Goal: Information Seeking & Learning: Learn about a topic

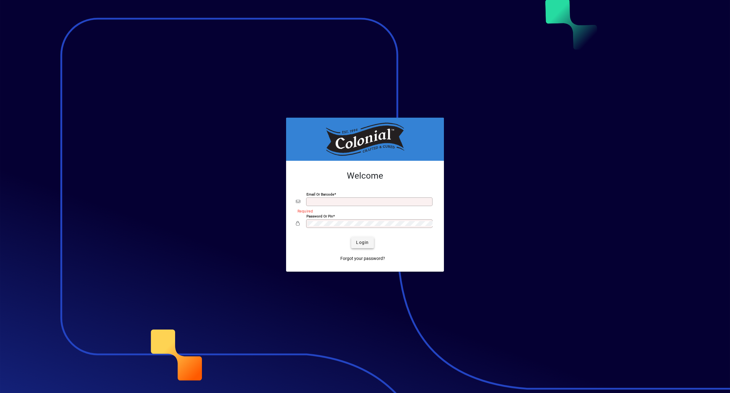
type input "**********"
drag, startPoint x: 362, startPoint y: 242, endPoint x: 371, endPoint y: 240, distance: 9.2
click at [362, 242] on span "Login" at bounding box center [362, 242] width 13 height 6
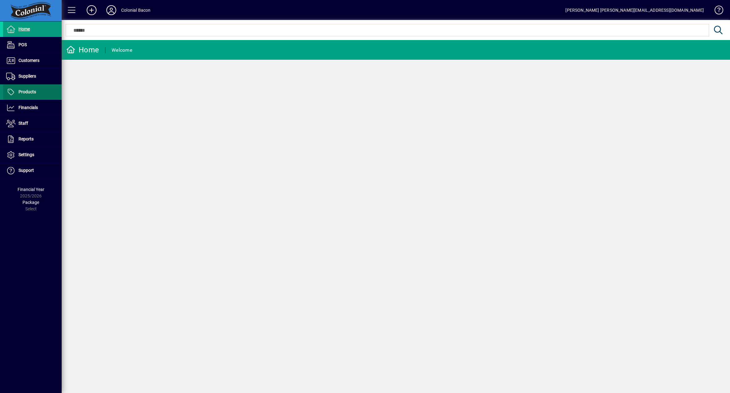
drag, startPoint x: 23, startPoint y: 92, endPoint x: 43, endPoint y: 92, distance: 20.0
click at [23, 92] on span "Products" at bounding box center [27, 91] width 18 height 5
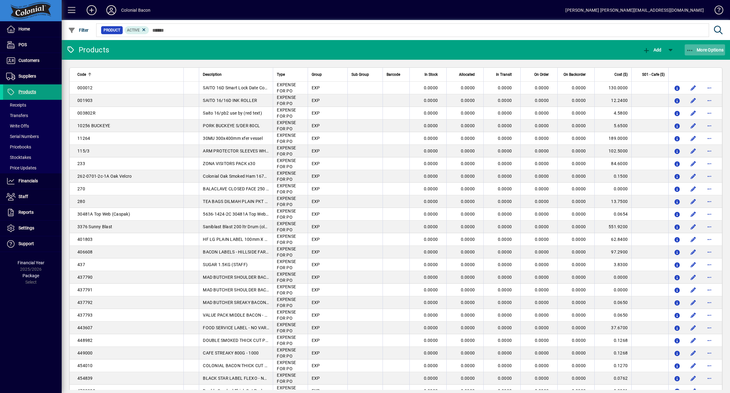
click at [707, 50] on span "More Options" at bounding box center [705, 49] width 38 height 5
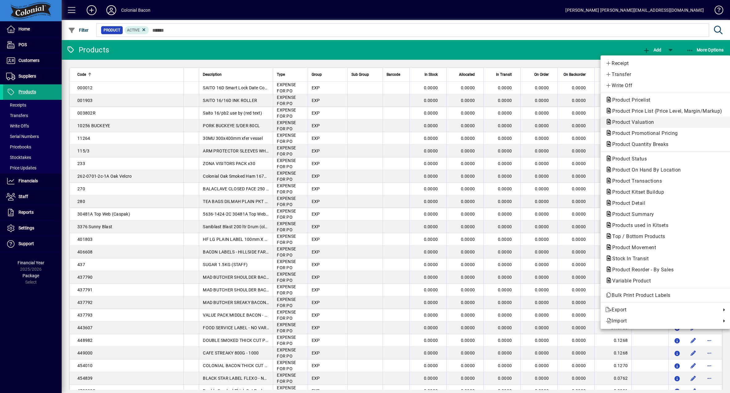
click at [646, 123] on span "Product Valuation" at bounding box center [631, 122] width 52 height 6
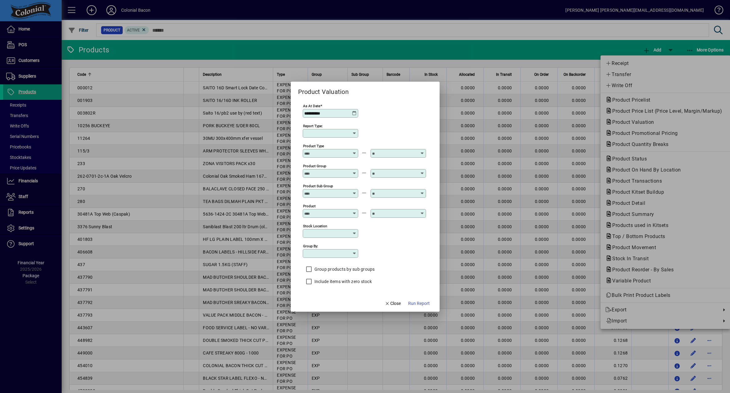
type input "******"
type input "**********"
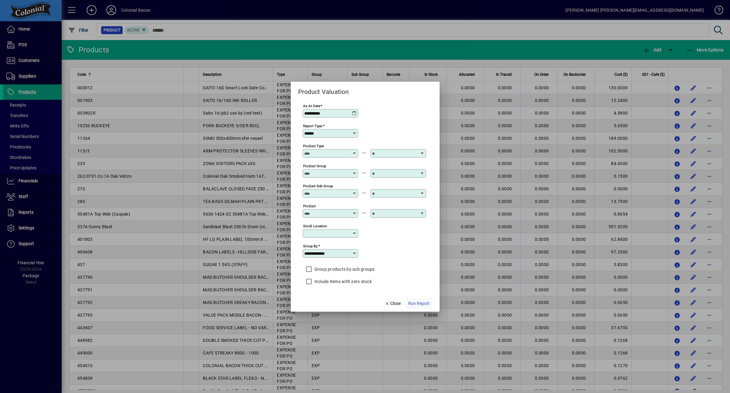
click at [418, 304] on span "Run Report" at bounding box center [419, 303] width 22 height 6
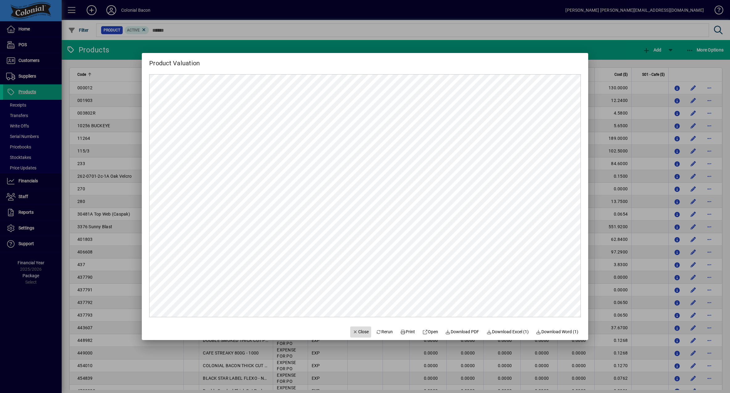
click at [353, 332] on span "Close" at bounding box center [361, 332] width 16 height 6
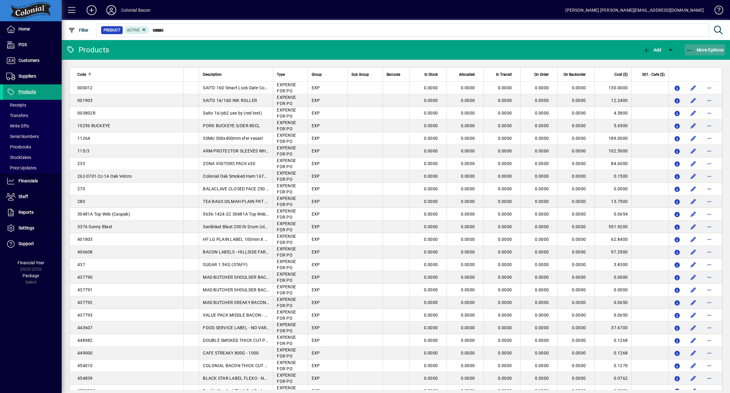
click at [709, 49] on span "More Options" at bounding box center [705, 49] width 38 height 5
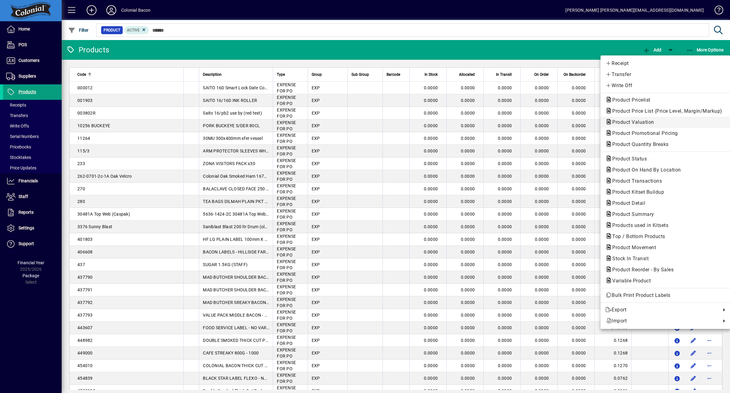
click at [641, 122] on span "Product Valuation" at bounding box center [631, 122] width 52 height 6
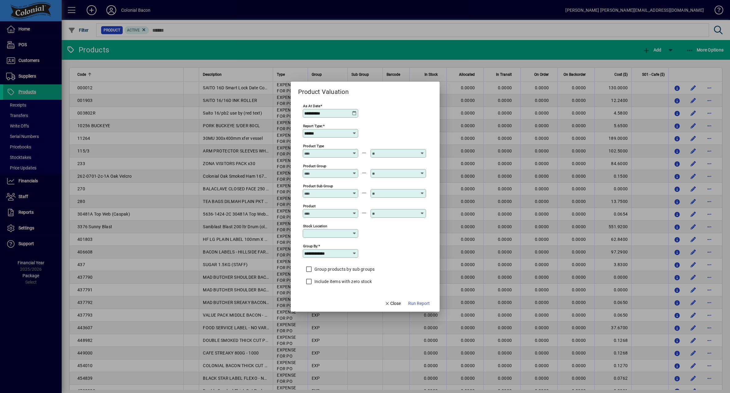
click at [353, 113] on icon at bounding box center [354, 113] width 5 height 5
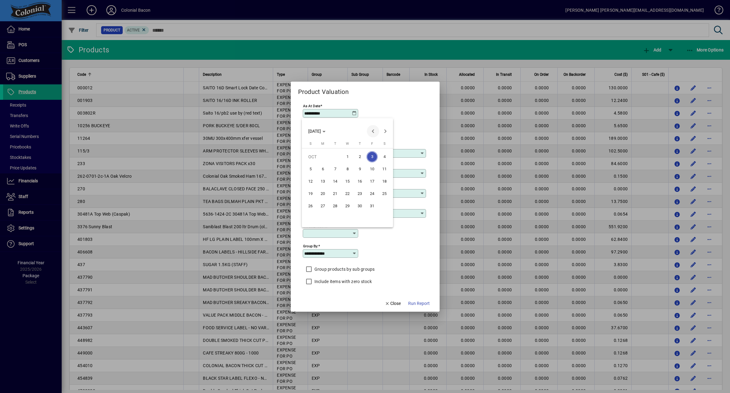
click at [374, 131] on span "Previous month" at bounding box center [373, 131] width 12 height 12
click at [335, 218] on span "30" at bounding box center [334, 218] width 11 height 11
type input "**********"
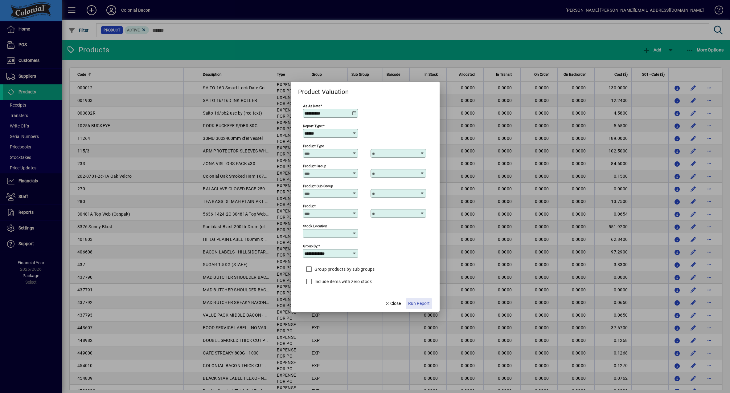
click at [421, 302] on span "Run Report" at bounding box center [419, 303] width 22 height 6
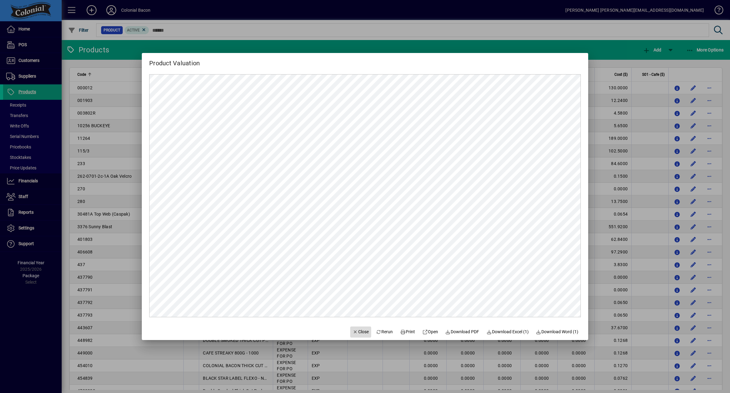
click at [353, 332] on span "Close" at bounding box center [361, 332] width 16 height 6
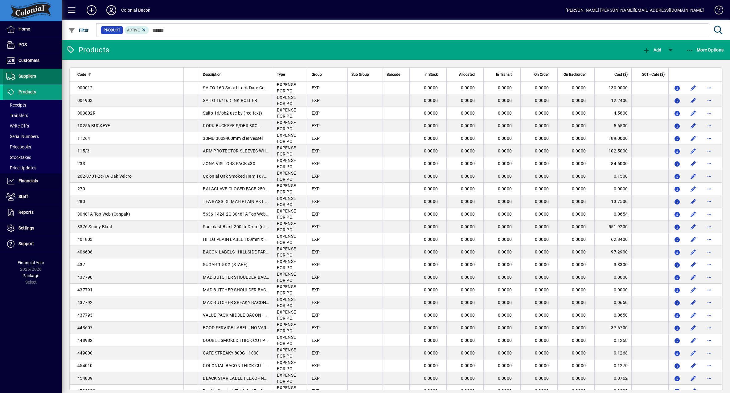
click at [34, 76] on span "Suppliers" at bounding box center [27, 76] width 18 height 5
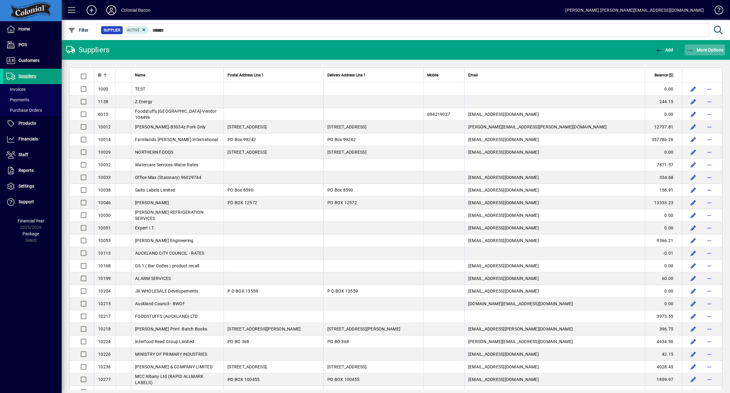
click at [706, 48] on span "More Options" at bounding box center [705, 49] width 38 height 5
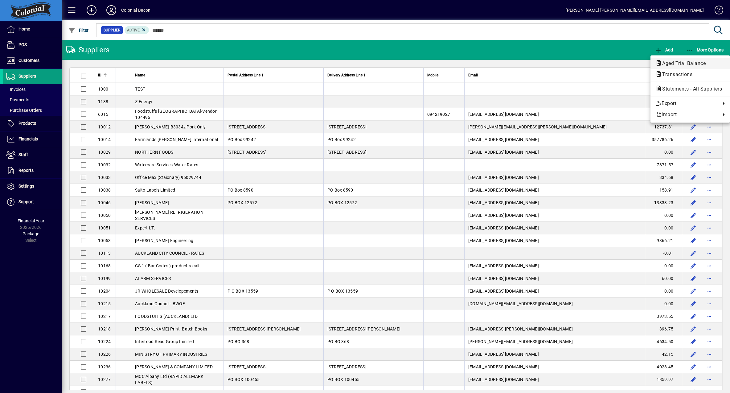
click at [670, 62] on span "Aged Trial Balance" at bounding box center [681, 63] width 53 height 6
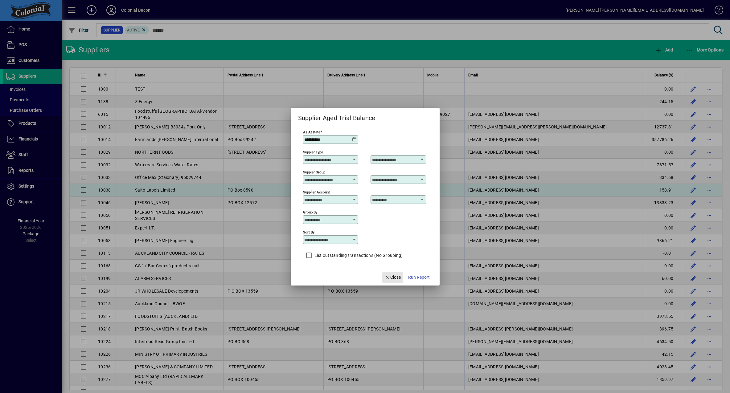
drag, startPoint x: 396, startPoint y: 276, endPoint x: 172, endPoint y: 190, distance: 239.5
click at [395, 276] on span "Close" at bounding box center [393, 277] width 16 height 6
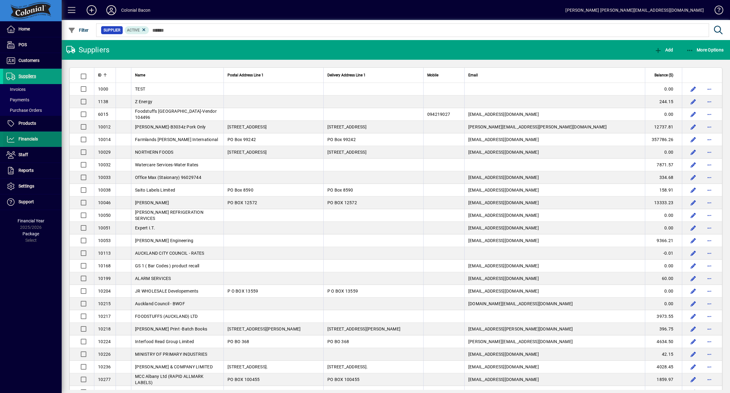
click at [32, 140] on span "Financials" at bounding box center [27, 139] width 19 height 5
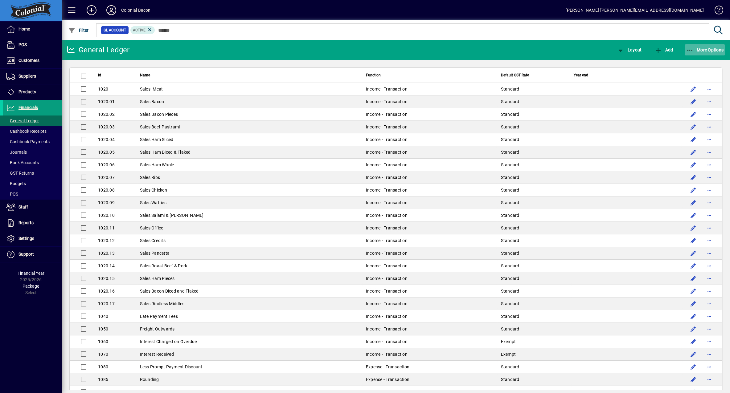
click at [703, 50] on span "More Options" at bounding box center [705, 49] width 38 height 5
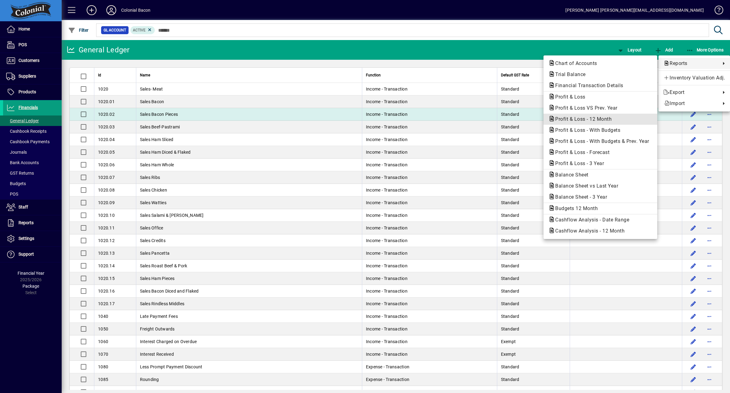
click at [599, 119] on span "Profit & Loss - 12 Month" at bounding box center [581, 119] width 66 height 6
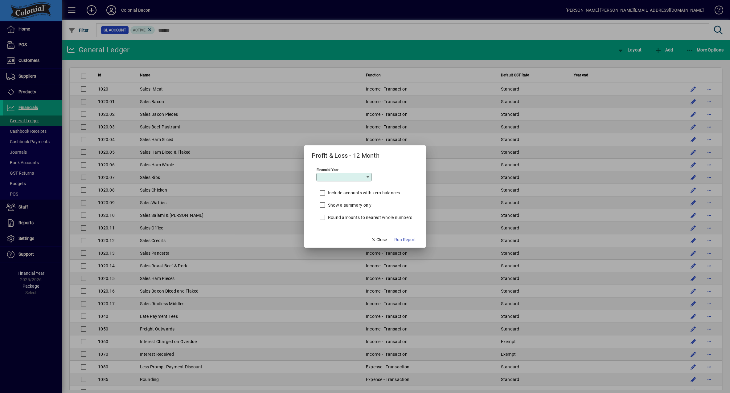
type input "*********"
click at [408, 238] on span "Run Report" at bounding box center [405, 240] width 22 height 6
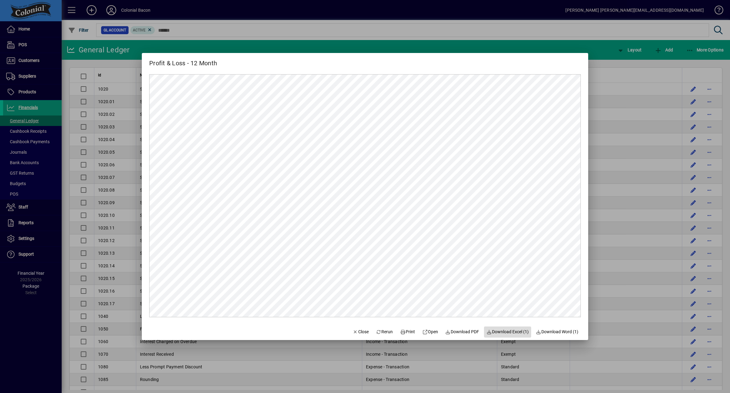
click at [501, 332] on span "Download Excel (1)" at bounding box center [507, 332] width 42 height 6
click at [359, 331] on span "Close" at bounding box center [361, 332] width 16 height 6
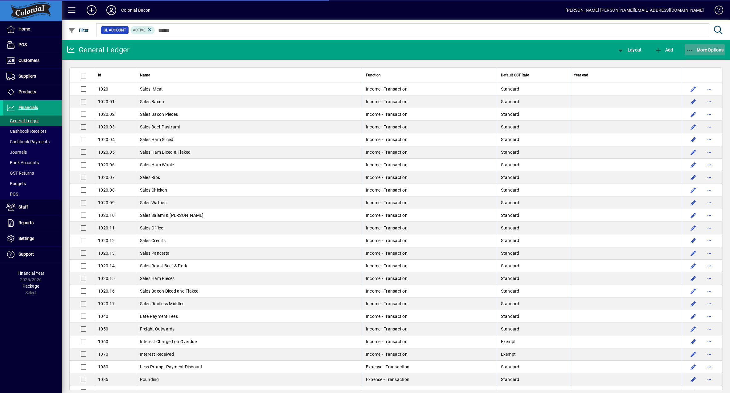
click at [702, 53] on span "button" at bounding box center [704, 50] width 41 height 15
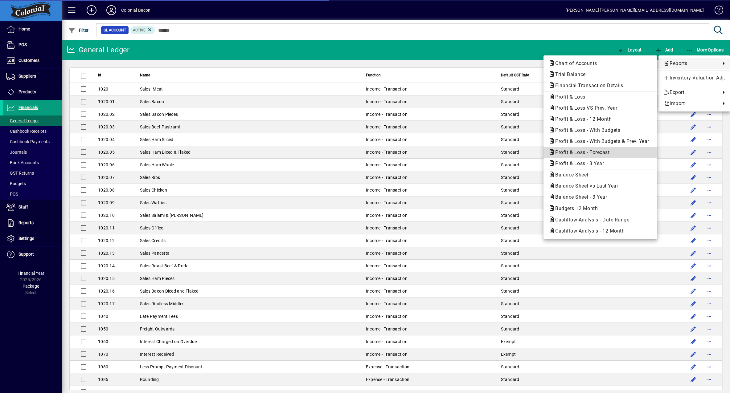
click at [589, 150] on span "Profit & Loss - Forecast" at bounding box center [580, 152] width 64 height 6
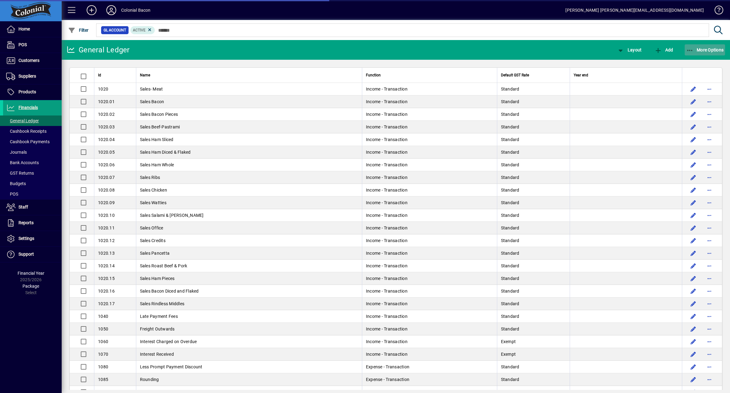
click at [703, 49] on span "More Options" at bounding box center [705, 49] width 38 height 5
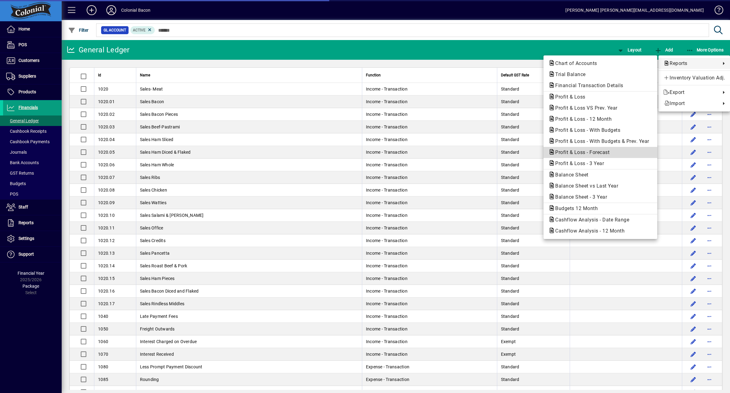
click at [605, 153] on span "Profit & Loss - Forecast" at bounding box center [580, 152] width 64 height 6
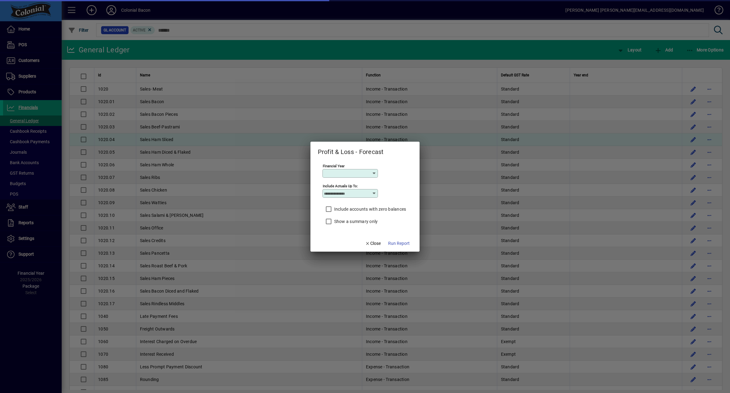
type input "*********"
type input "*******"
type input "*********"
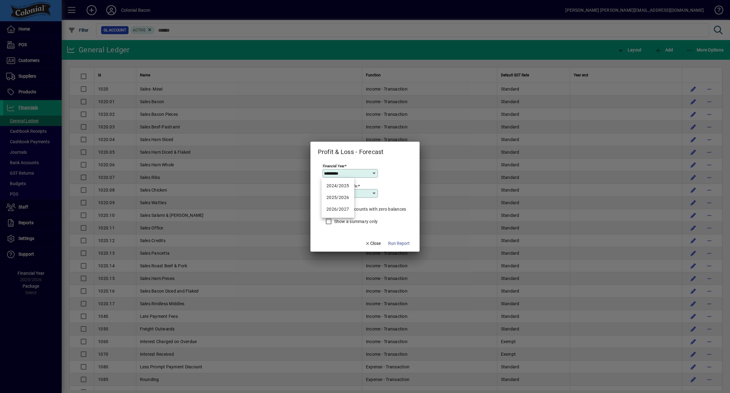
click at [374, 193] on icon at bounding box center [374, 193] width 5 height 5
click at [343, 279] on div "September" at bounding box center [337, 281] width 22 height 6
type input "*********"
click at [400, 245] on span "Run Report" at bounding box center [399, 243] width 22 height 6
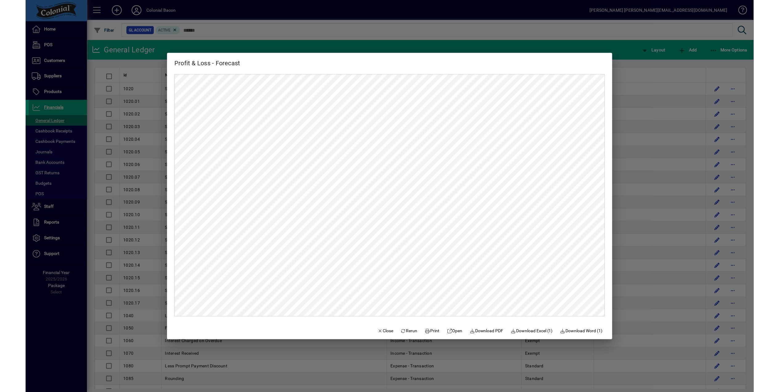
scroll to position [0, 0]
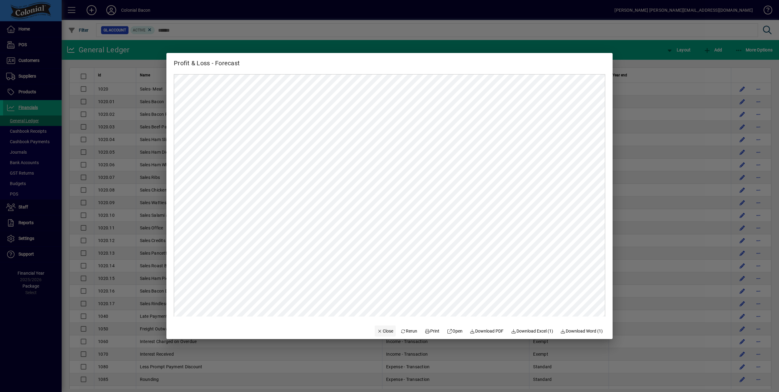
click at [381, 332] on span "Close" at bounding box center [385, 331] width 16 height 6
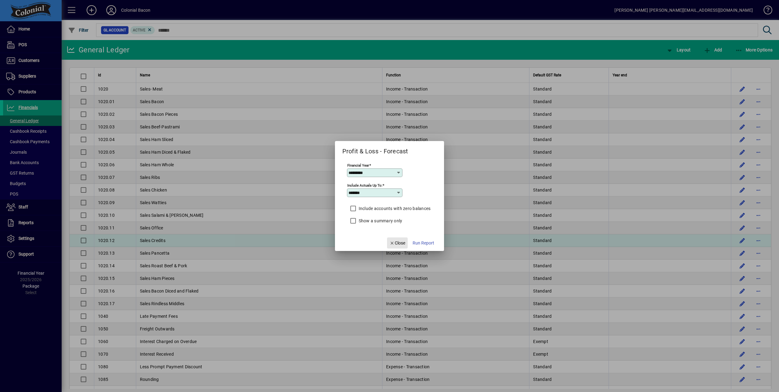
click at [401, 243] on span "Close" at bounding box center [397, 243] width 16 height 6
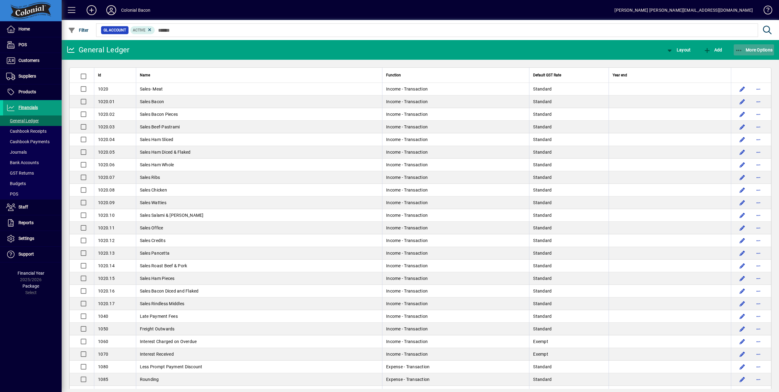
click at [729, 49] on span "More Options" at bounding box center [754, 49] width 38 height 5
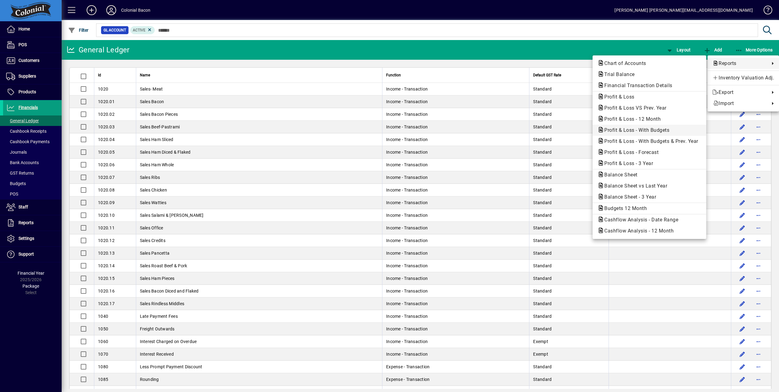
click at [644, 129] on span "Profit & Loss - With Budgets" at bounding box center [634, 130] width 75 height 6
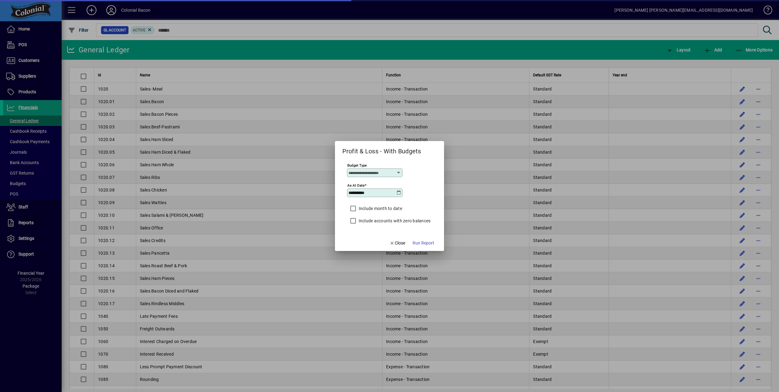
type input "****"
click at [398, 192] on icon at bounding box center [398, 192] width 5 height 5
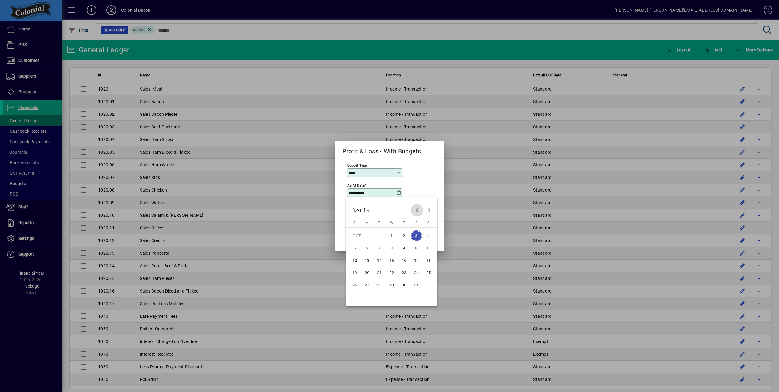
click at [417, 211] on span "Previous month" at bounding box center [417, 210] width 12 height 12
drag, startPoint x: 378, startPoint y: 297, endPoint x: 383, endPoint y: 295, distance: 6.0
click at [379, 296] on span "30" at bounding box center [379, 297] width 11 height 11
type input "**********"
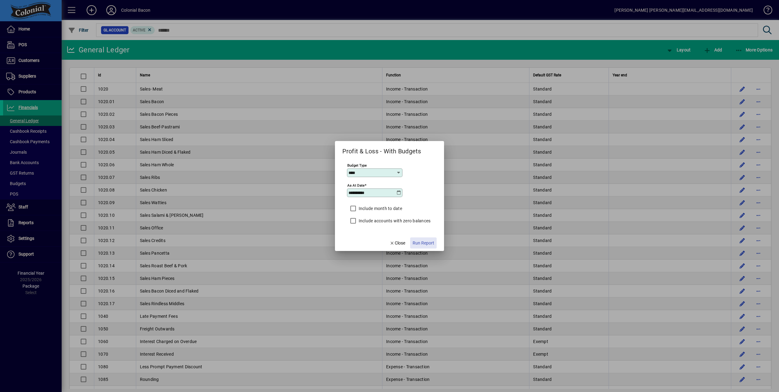
click at [426, 244] on span "Run Report" at bounding box center [424, 243] width 22 height 6
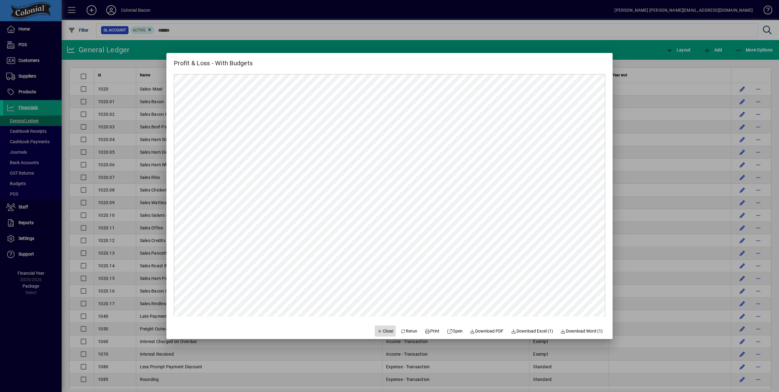
click at [383, 331] on span "Close" at bounding box center [385, 331] width 16 height 6
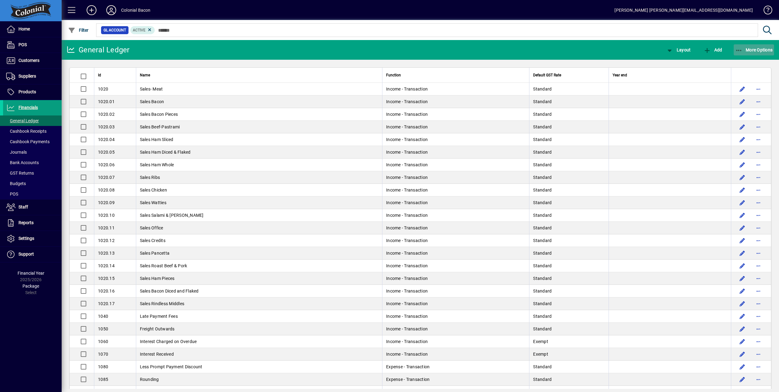
click at [729, 46] on span "button" at bounding box center [754, 50] width 41 height 15
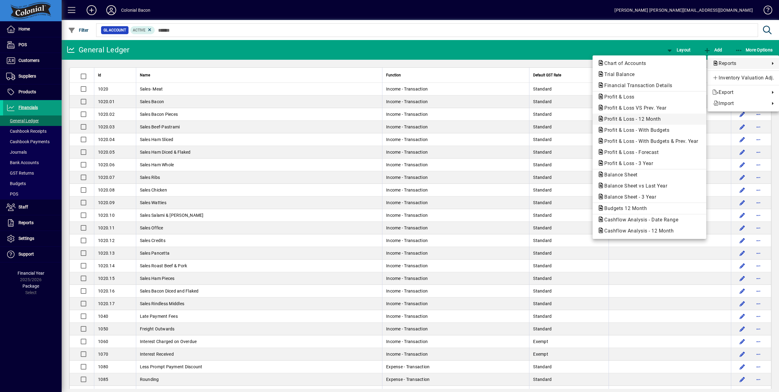
click at [657, 119] on span "Profit & Loss - 12 Month" at bounding box center [630, 119] width 66 height 6
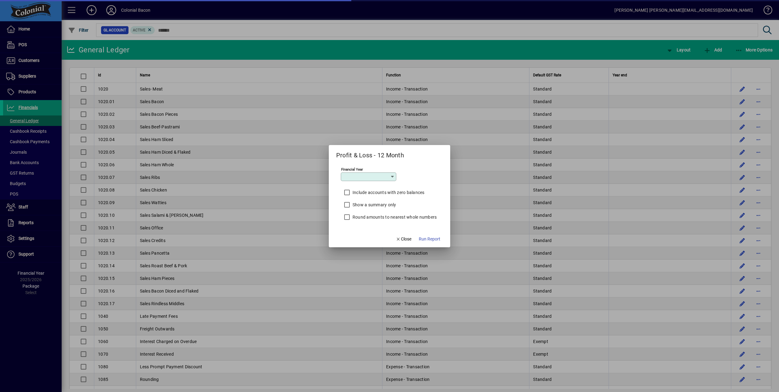
type input "*********"
click at [428, 239] on span "Run Report" at bounding box center [430, 239] width 22 height 6
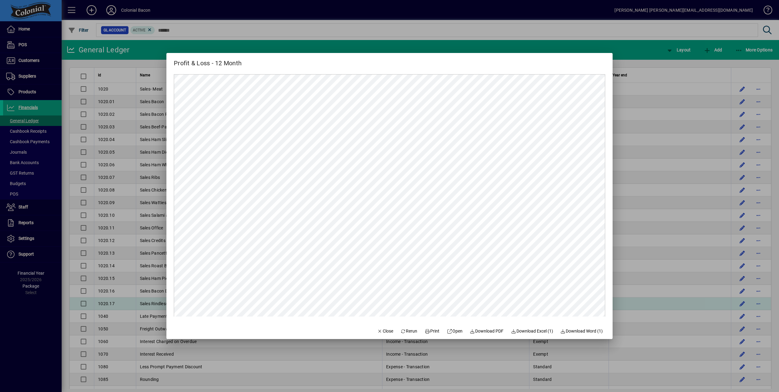
drag, startPoint x: 380, startPoint y: 331, endPoint x: 398, endPoint y: 306, distance: 30.8
click at [380, 331] on span "Close" at bounding box center [385, 331] width 16 height 6
